Goal: Task Accomplishment & Management: Complete application form

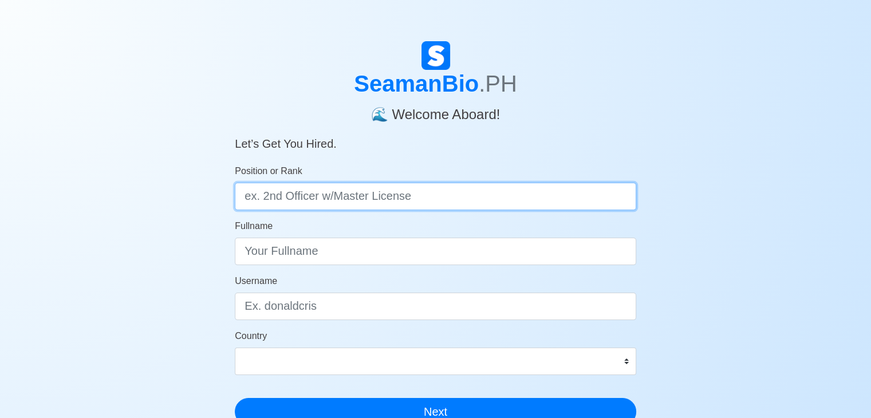
click at [427, 189] on input "Position or Rank" at bounding box center [435, 196] width 401 height 27
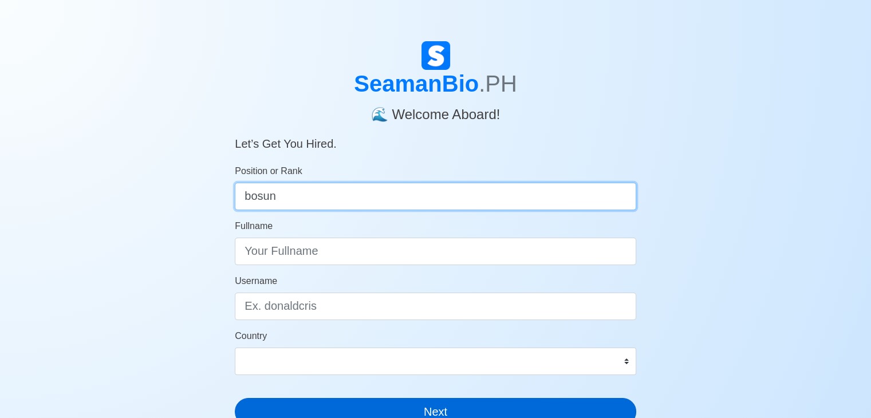
type input "bosun"
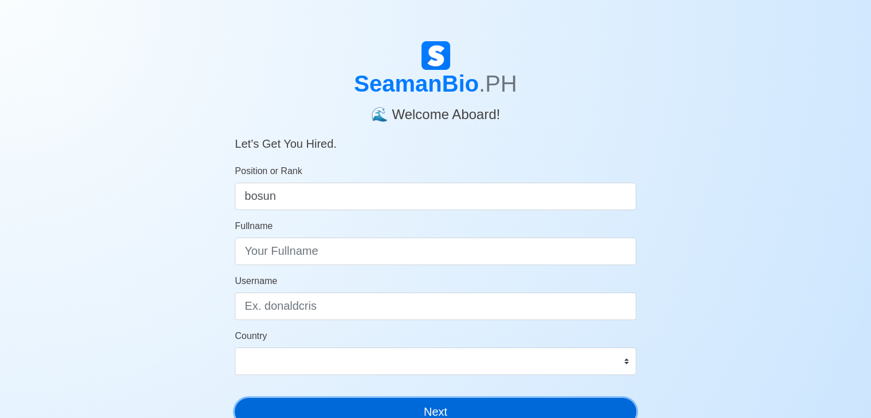
click at [478, 408] on button "Next" at bounding box center [435, 411] width 401 height 27
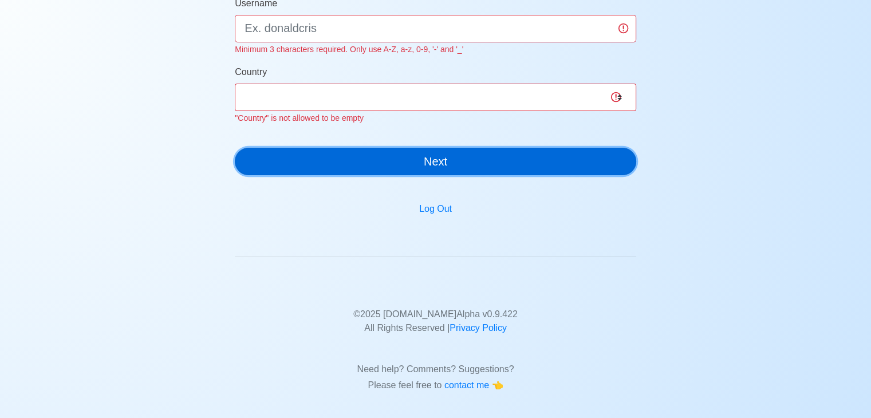
scroll to position [295, 0]
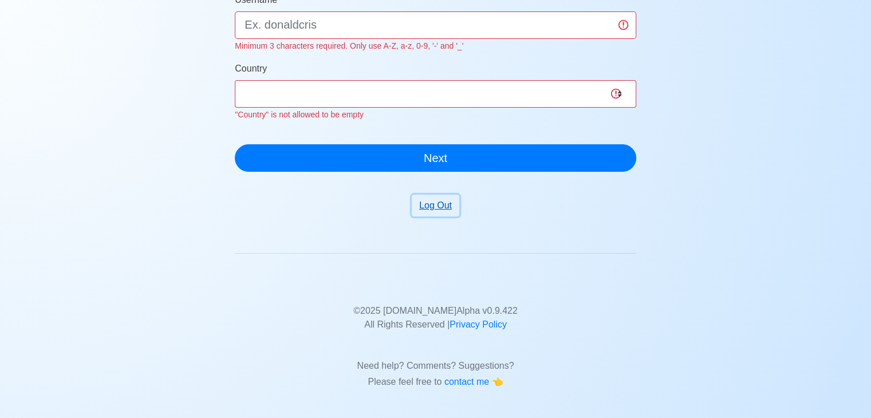
click at [434, 203] on button "Log Out" at bounding box center [436, 206] width 48 height 22
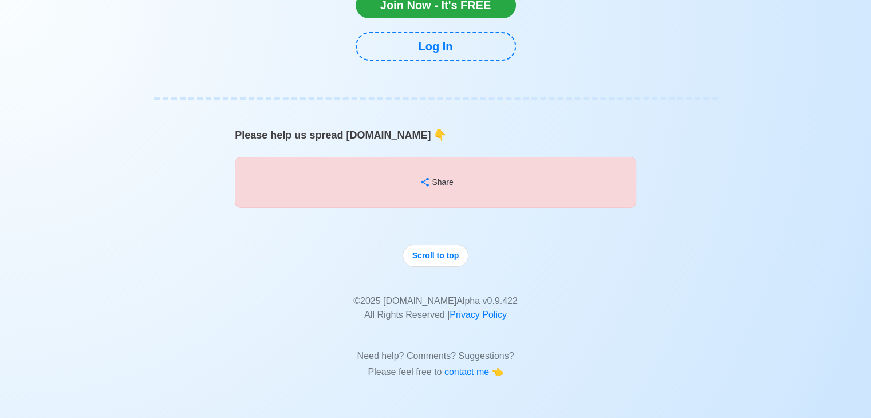
scroll to position [10161, 0]
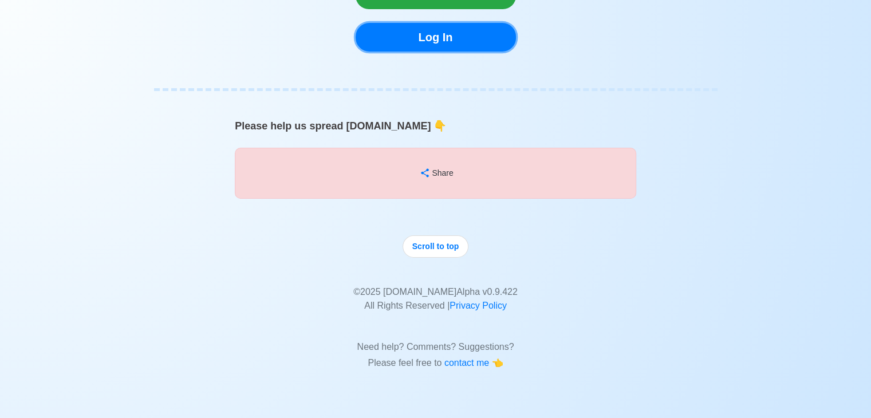
click at [446, 41] on link "Log In" at bounding box center [436, 37] width 160 height 29
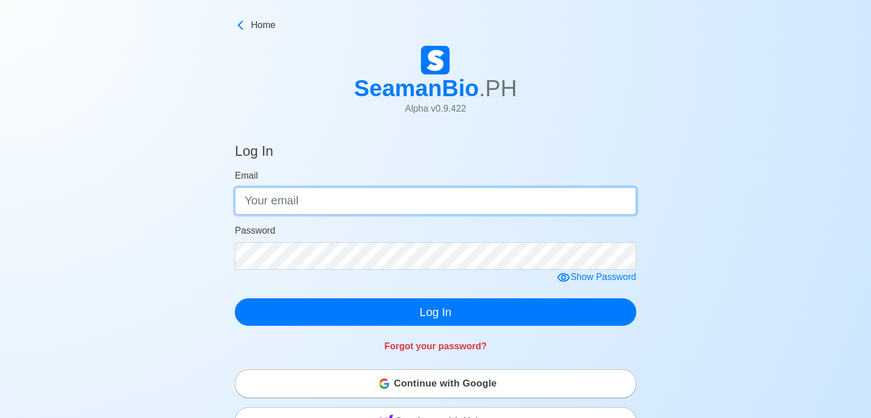
click at [404, 202] on input "Email" at bounding box center [435, 200] width 401 height 27
type input "[PERSON_NAME][EMAIL_ADDRESS][DOMAIN_NAME]"
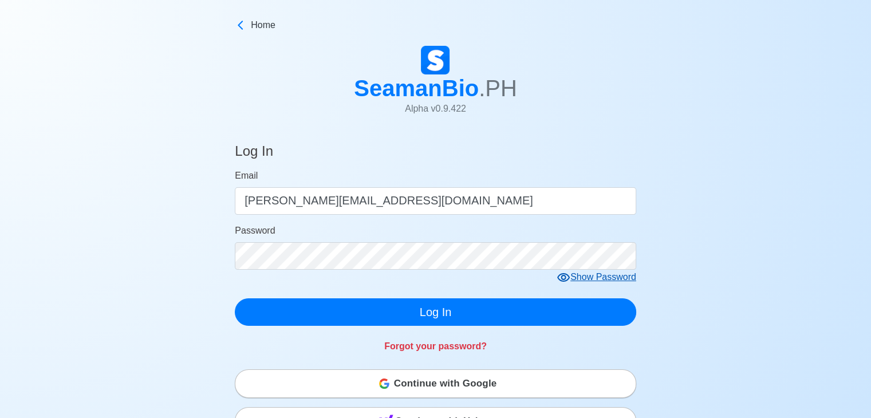
click at [566, 278] on icon at bounding box center [563, 277] width 13 height 9
click at [566, 278] on icon at bounding box center [567, 277] width 13 height 11
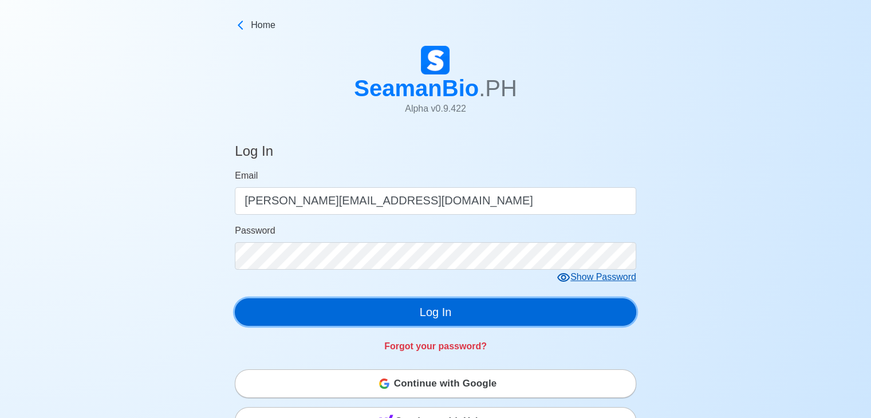
click at [530, 313] on button "Log In" at bounding box center [435, 311] width 401 height 27
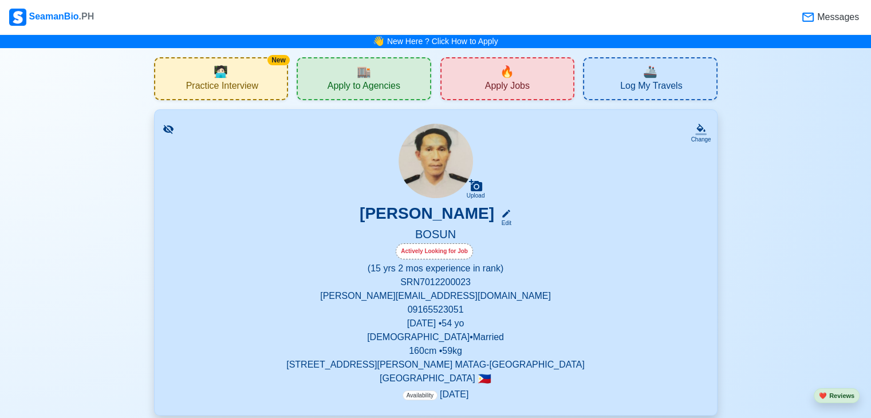
click at [532, 75] on div "🔥 Apply Jobs" at bounding box center [507, 78] width 135 height 43
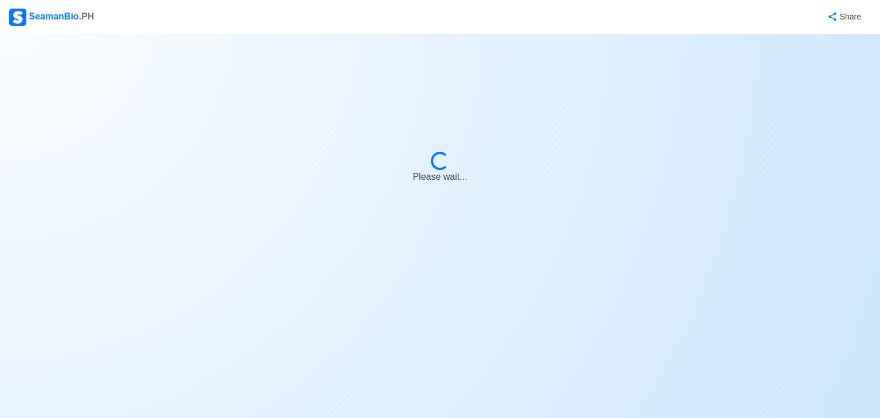
select select "Bosun"
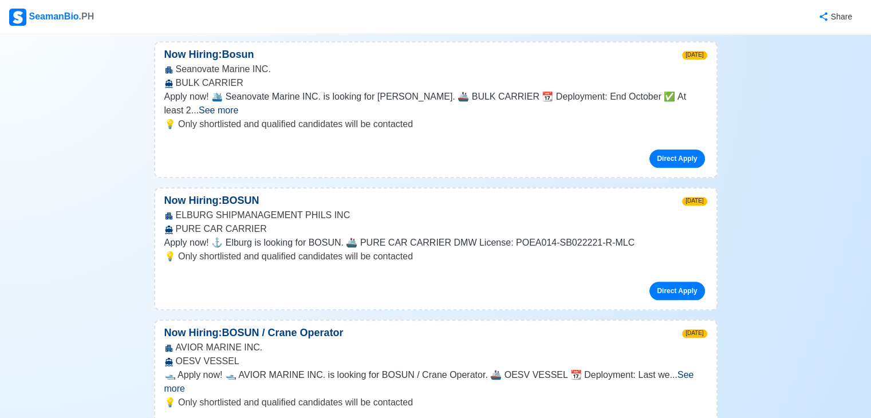
scroll to position [1188, 0]
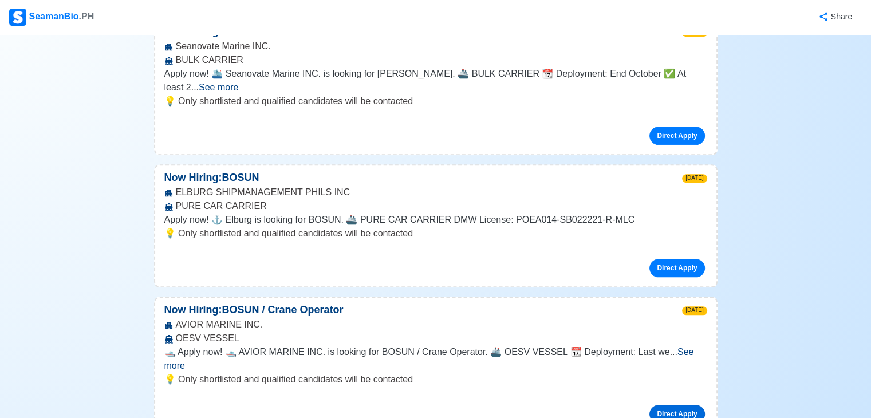
click at [685, 405] on link "Direct Apply" at bounding box center [676, 414] width 55 height 18
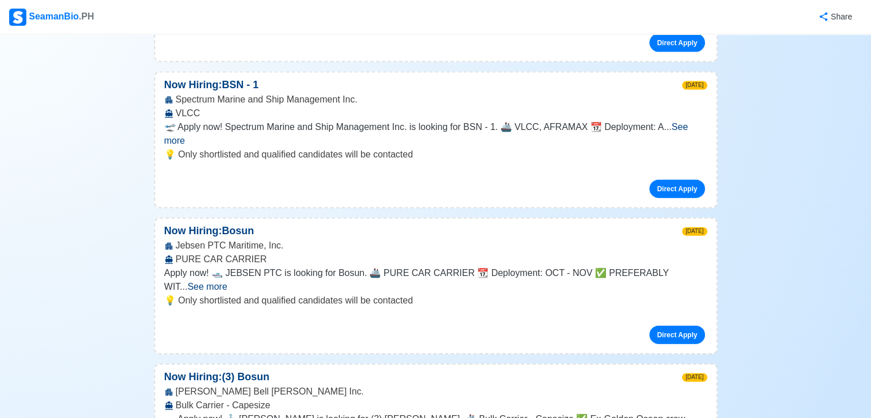
scroll to position [2562, 0]
